Goal: Transaction & Acquisition: Purchase product/service

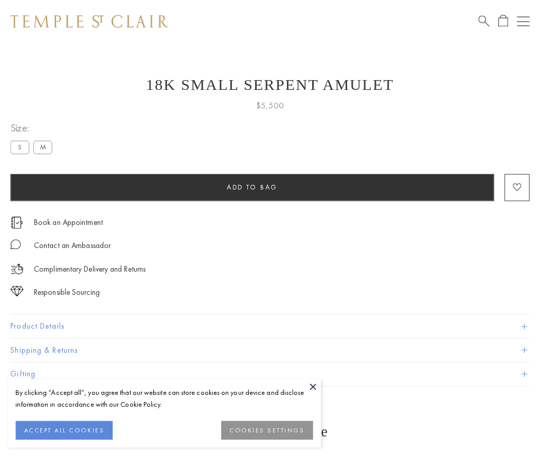
scroll to position [41, 0]
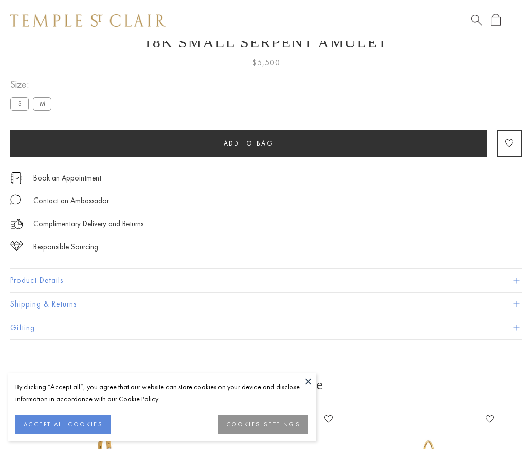
click at [248, 143] on span "Add to bag" at bounding box center [249, 143] width 50 height 9
